Goal: Learn about a topic

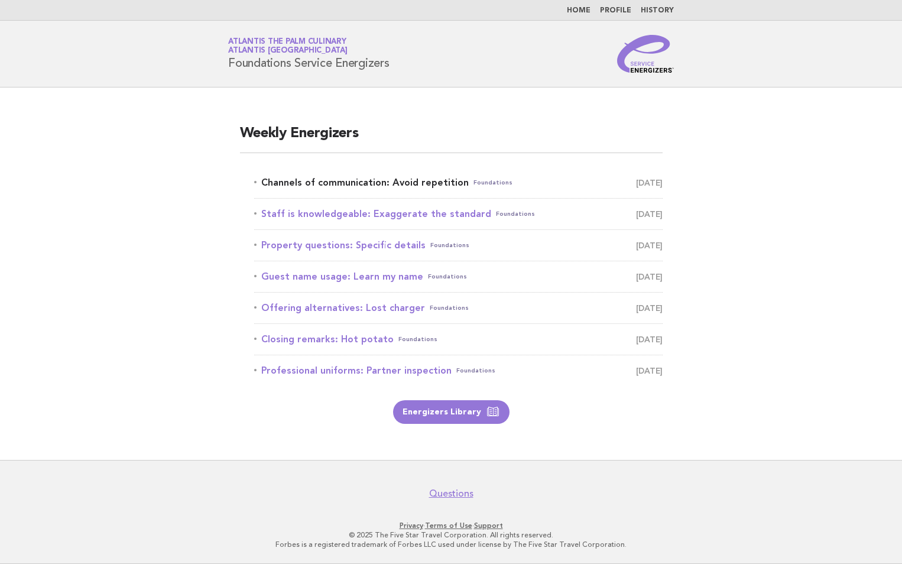
click at [417, 181] on link "Channels of communication: Avoid repetition Foundations [DATE]" at bounding box center [458, 182] width 409 height 17
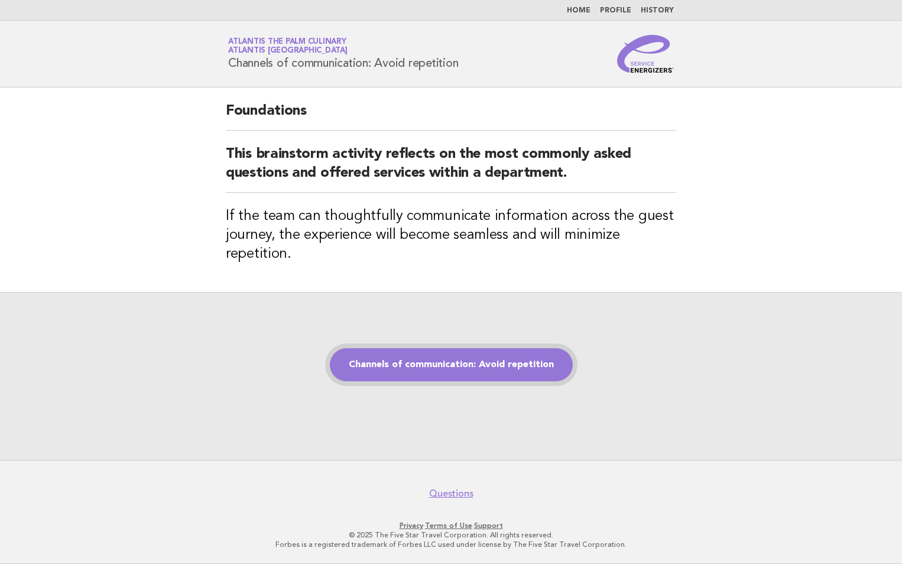
click at [447, 368] on link "Channels of communication: Avoid repetition" at bounding box center [451, 364] width 243 height 33
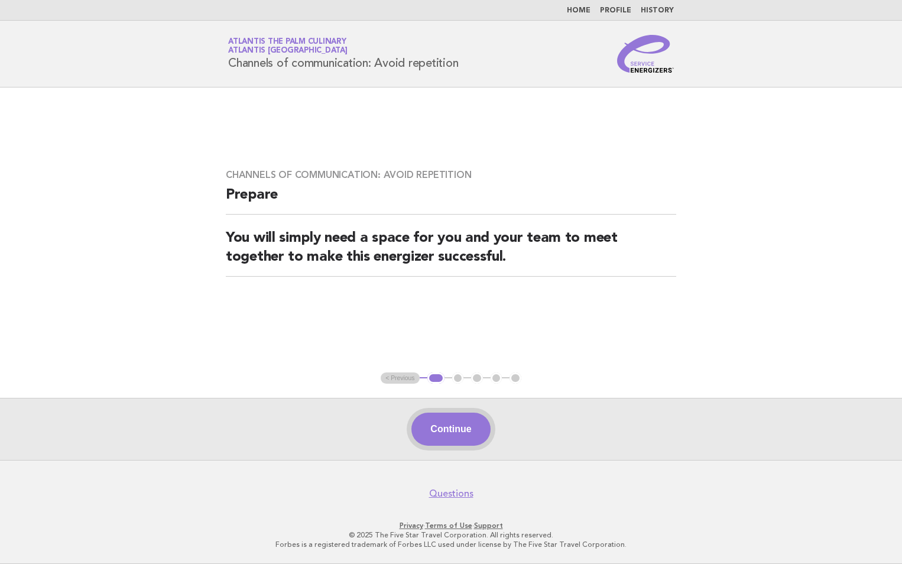
click at [445, 439] on button "Continue" at bounding box center [451, 429] width 79 height 33
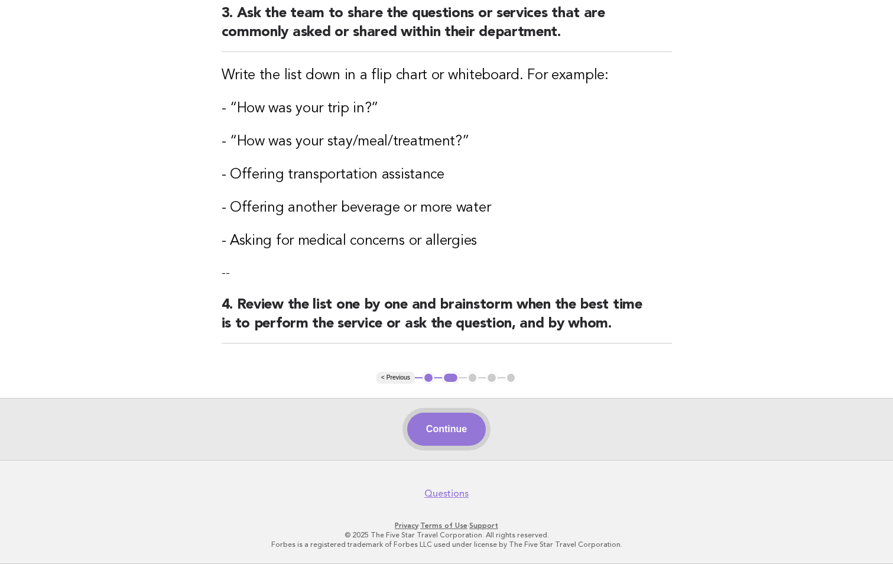
click at [467, 428] on button "Continue" at bounding box center [446, 429] width 79 height 33
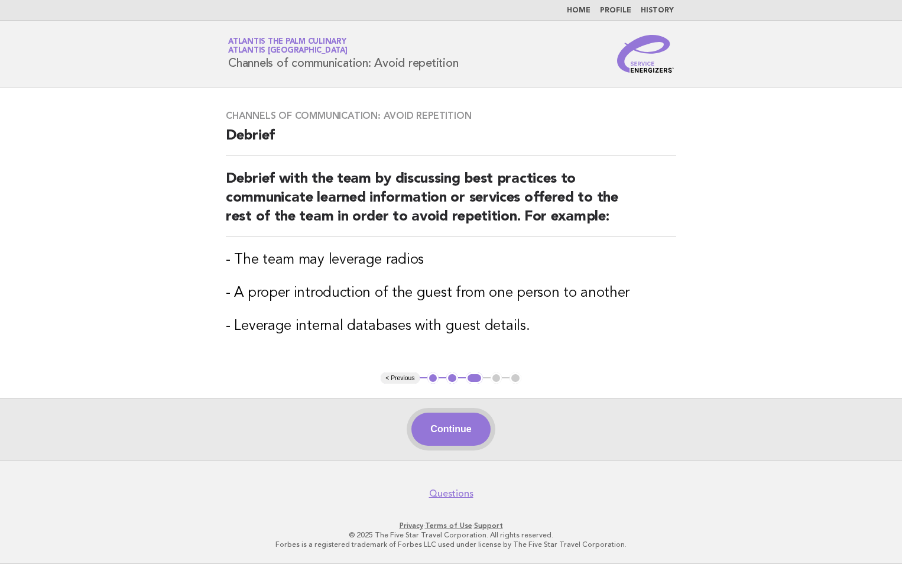
click at [439, 432] on button "Continue" at bounding box center [451, 429] width 79 height 33
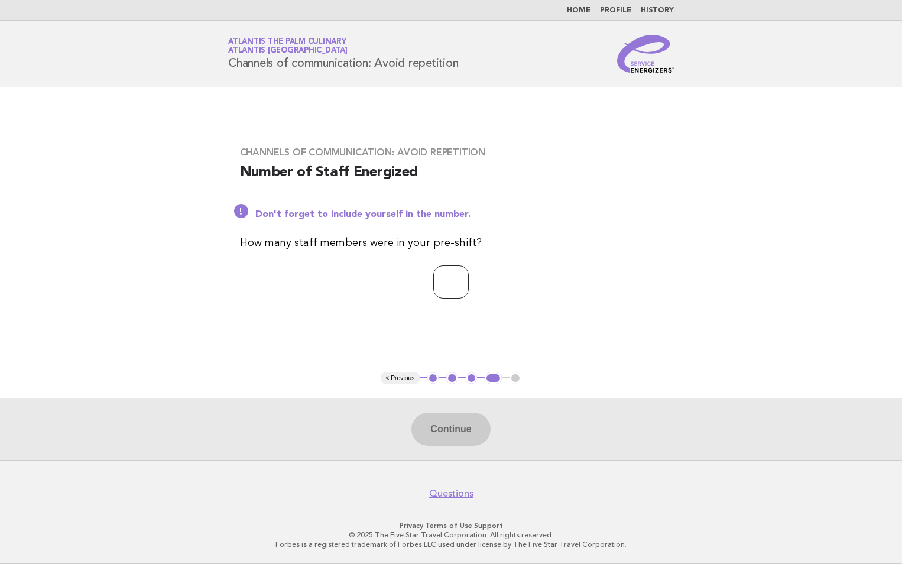
click at [440, 297] on input "number" at bounding box center [450, 281] width 35 height 33
type input "**"
click at [461, 438] on button "Continue" at bounding box center [451, 429] width 79 height 33
